Goal: Transaction & Acquisition: Obtain resource

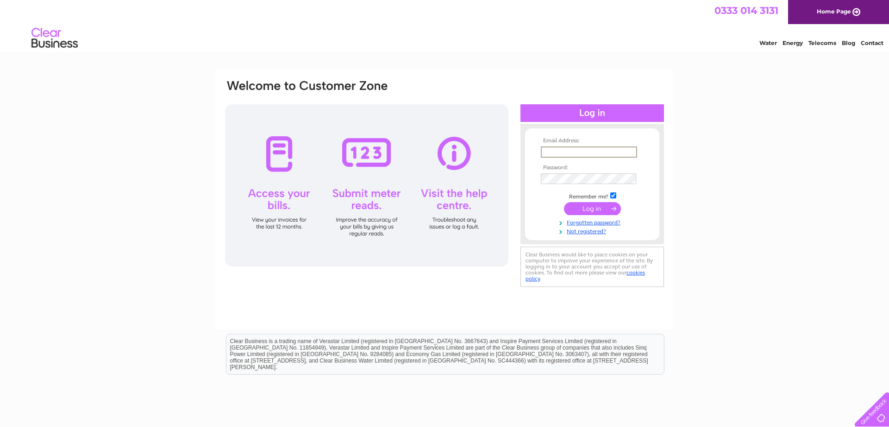
click at [562, 151] on input "text" at bounding box center [589, 151] width 96 height 11
type input "invoices@mckerrals.co.uk"
click at [591, 210] on input "submit" at bounding box center [592, 208] width 57 height 13
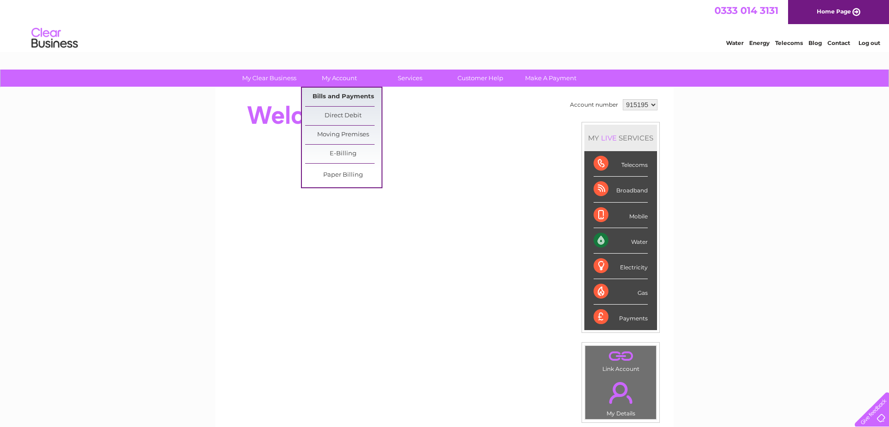
click at [341, 97] on link "Bills and Payments" at bounding box center [343, 97] width 76 height 19
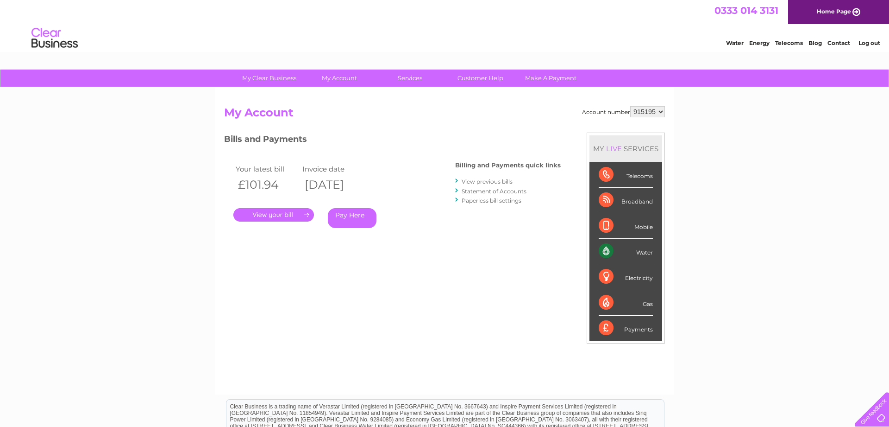
click at [285, 214] on link "." at bounding box center [273, 214] width 81 height 13
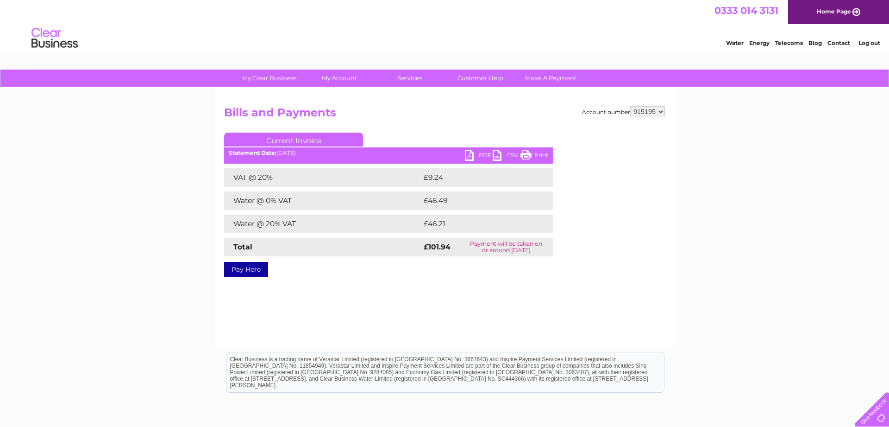
click at [467, 153] on link "PDF" at bounding box center [479, 156] width 28 height 13
click at [631, 106] on select "915195 925127" at bounding box center [648, 111] width 35 height 11
select select "925127"
click option "925127" at bounding box center [0, 0] width 0 height 0
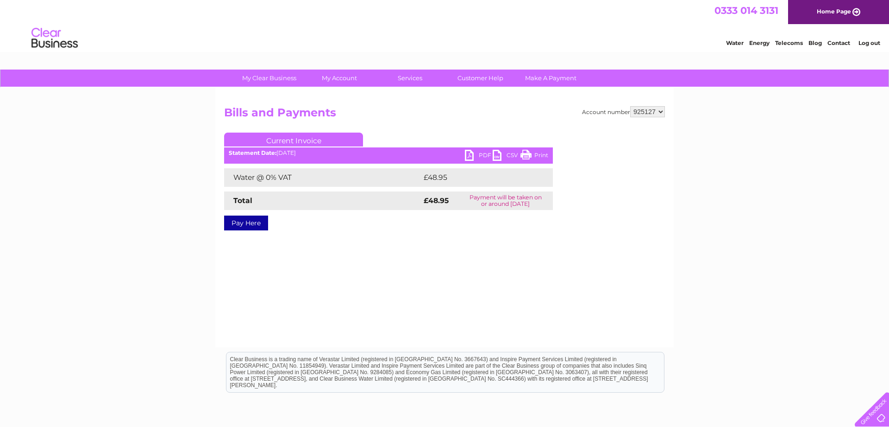
click at [472, 158] on link "PDF" at bounding box center [479, 156] width 28 height 13
